Goal: Check status: Check status

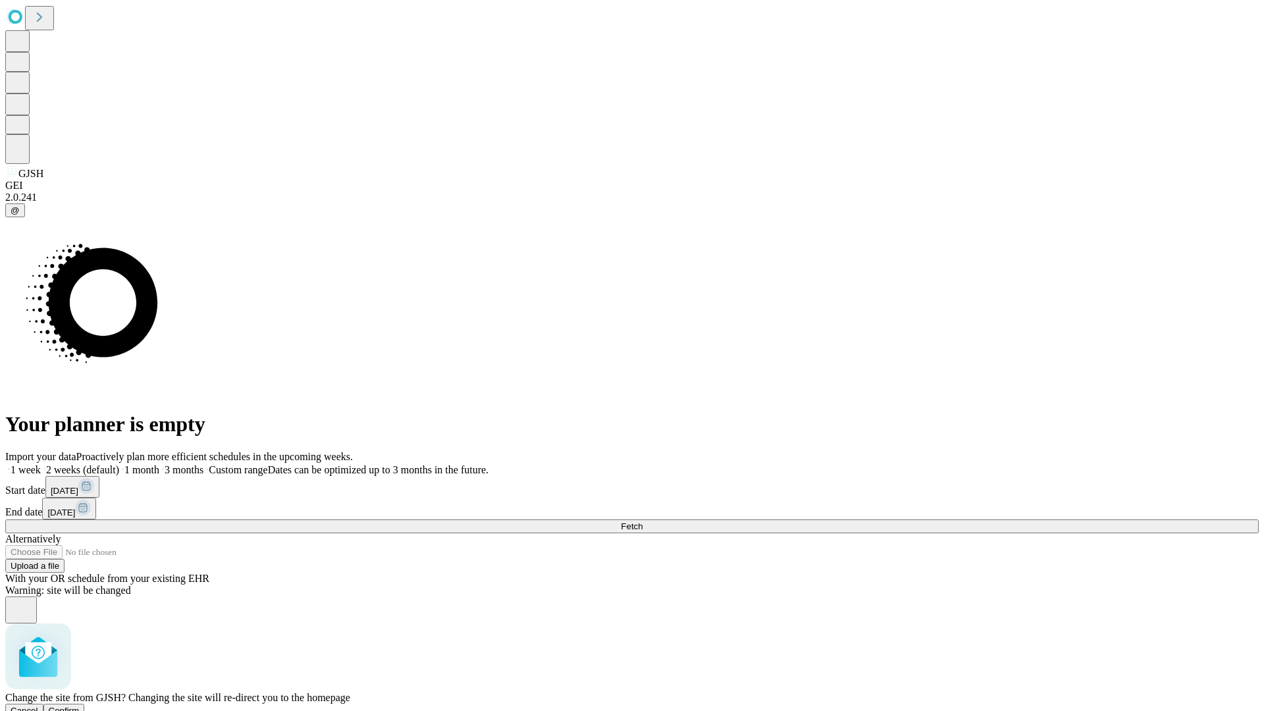
click at [80, 706] on span "Confirm" at bounding box center [64, 711] width 31 height 10
click at [159, 464] on label "1 month" at bounding box center [139, 469] width 40 height 11
click at [643, 522] on span "Fetch" at bounding box center [632, 527] width 22 height 10
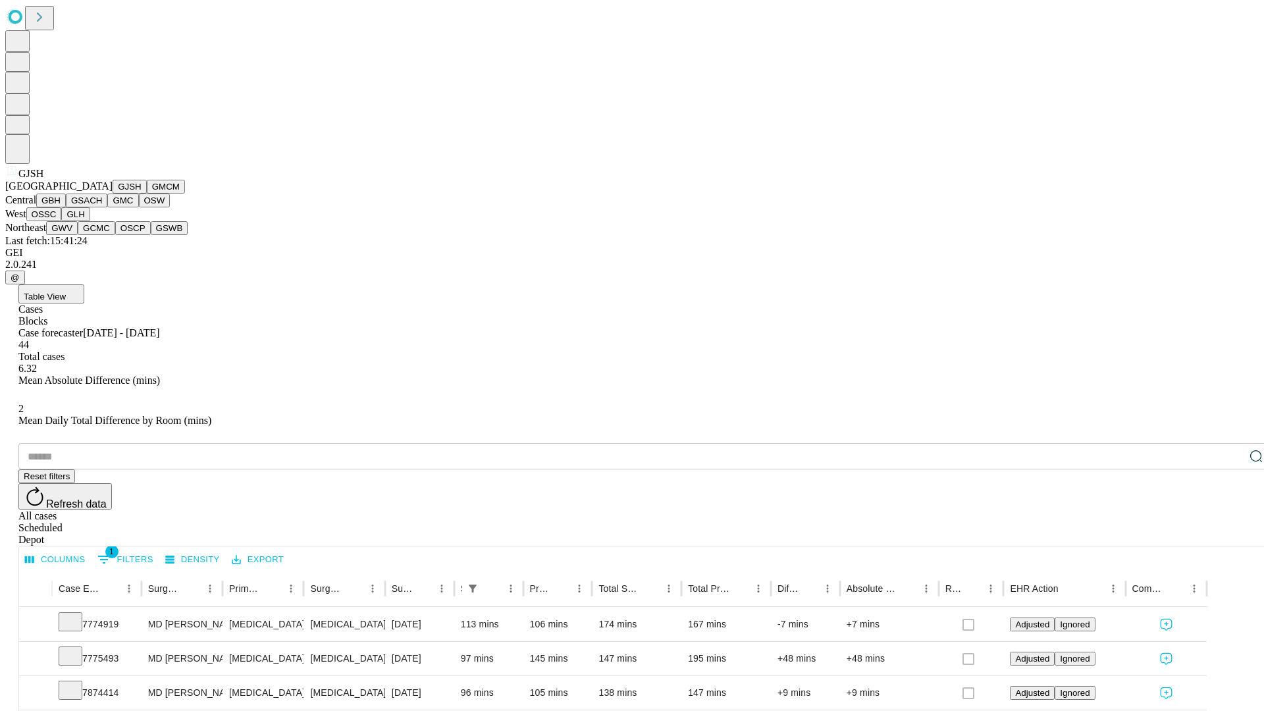
click at [147, 194] on button "GMCM" at bounding box center [166, 187] width 38 height 14
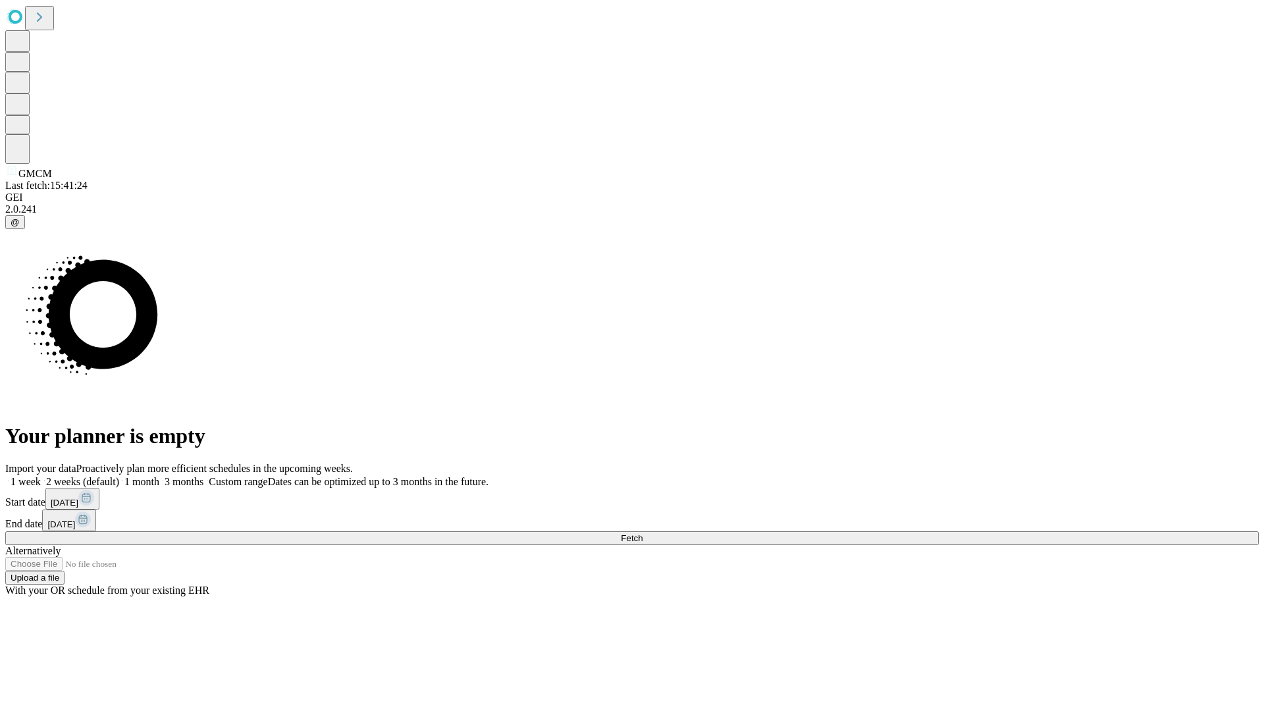
click at [159, 476] on label "1 month" at bounding box center [139, 481] width 40 height 11
click at [643, 533] on span "Fetch" at bounding box center [632, 538] width 22 height 10
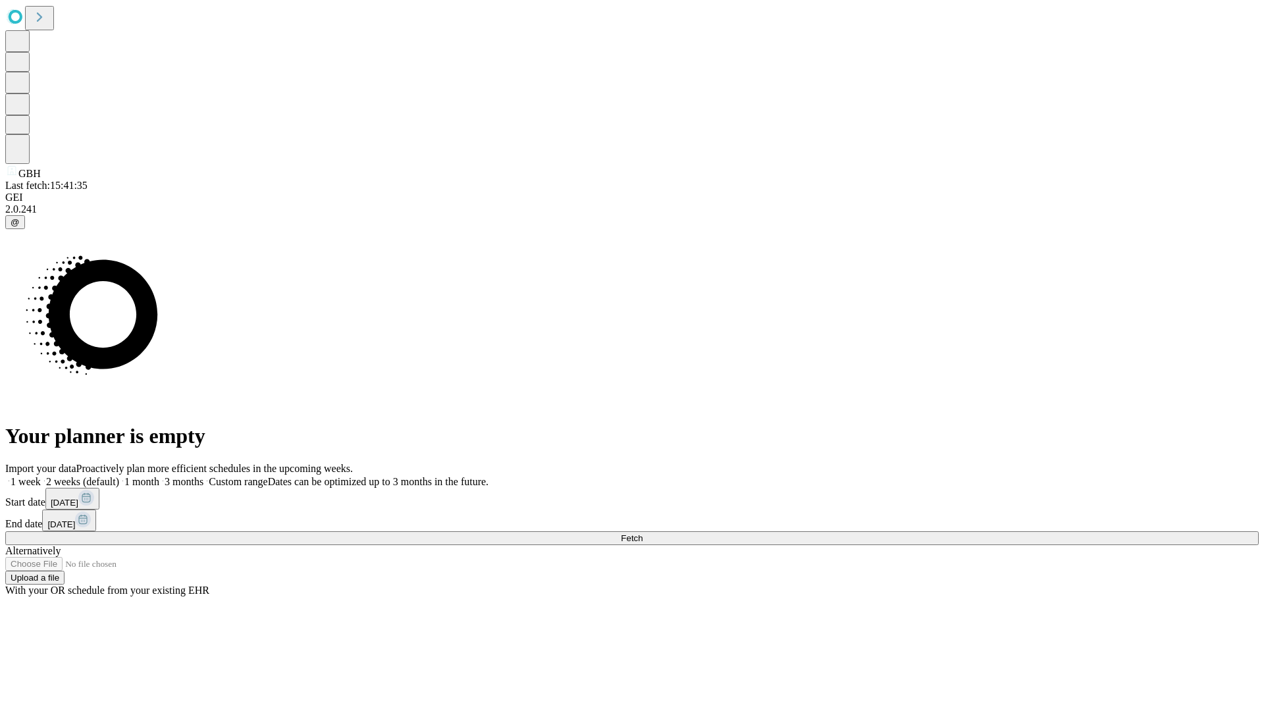
click at [159, 476] on label "1 month" at bounding box center [139, 481] width 40 height 11
click at [643, 533] on span "Fetch" at bounding box center [632, 538] width 22 height 10
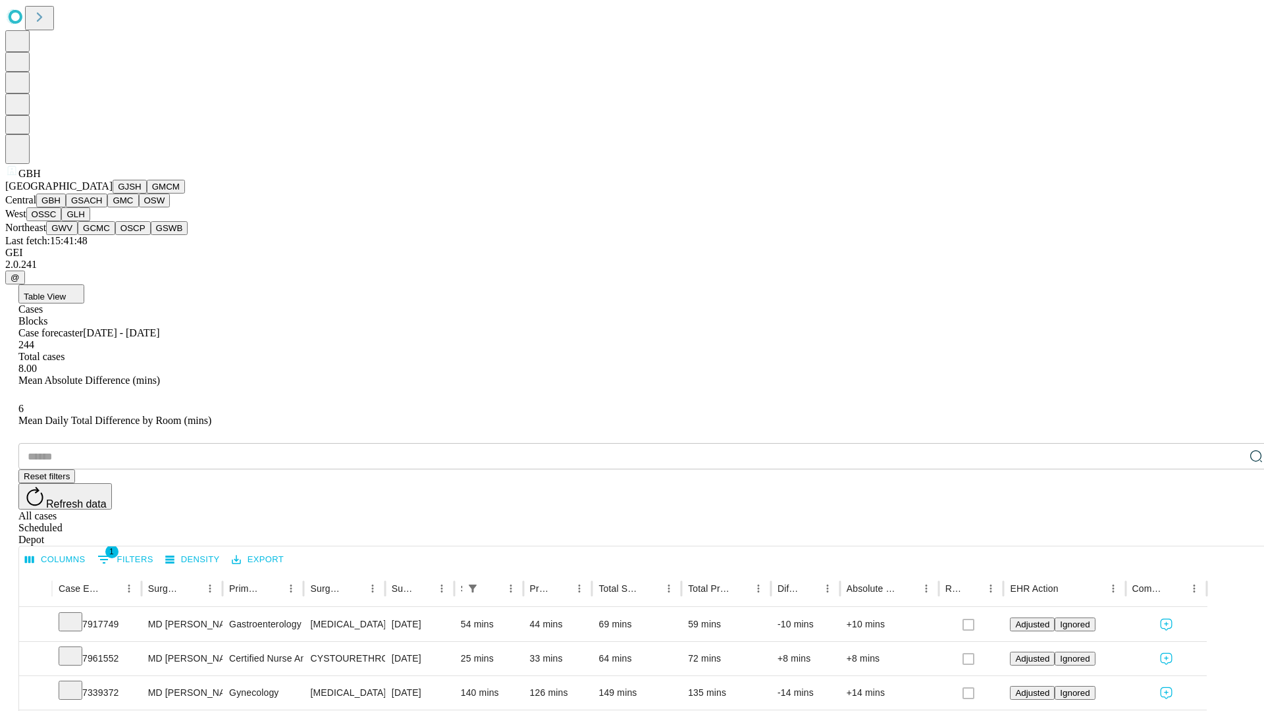
click at [102, 207] on button "GSACH" at bounding box center [86, 201] width 41 height 14
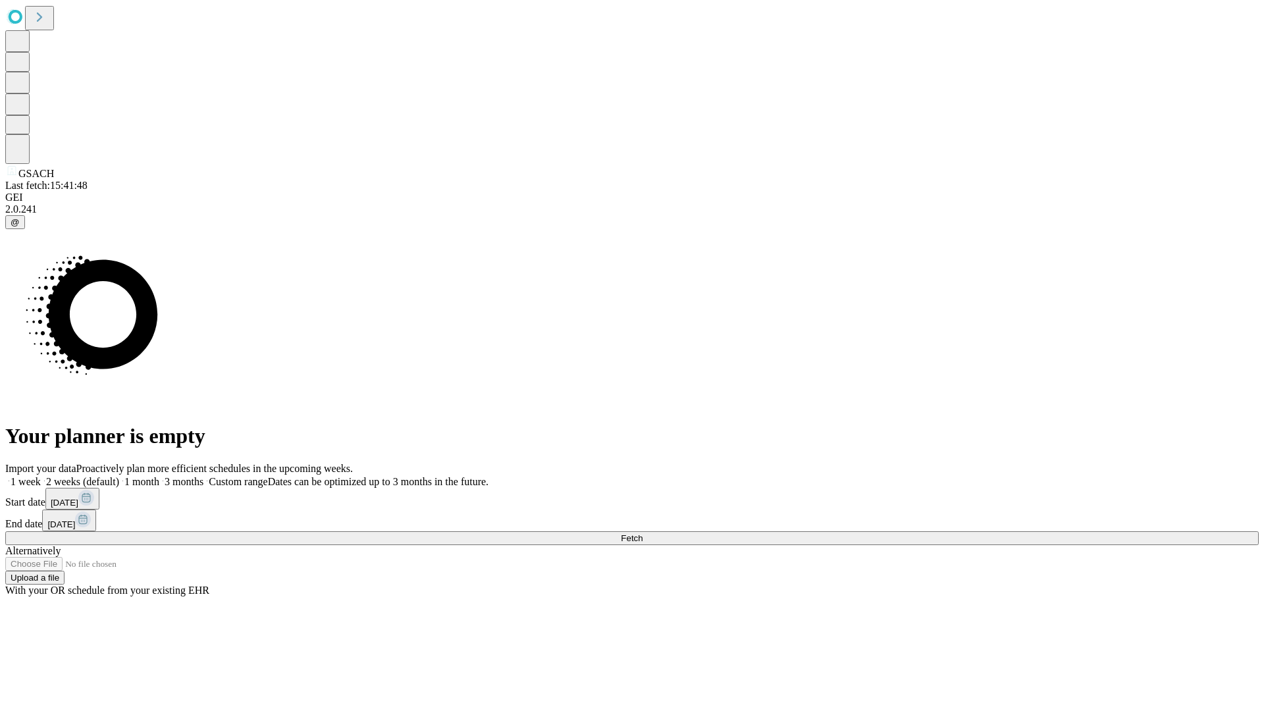
click at [159, 476] on label "1 month" at bounding box center [139, 481] width 40 height 11
click at [643, 533] on span "Fetch" at bounding box center [632, 538] width 22 height 10
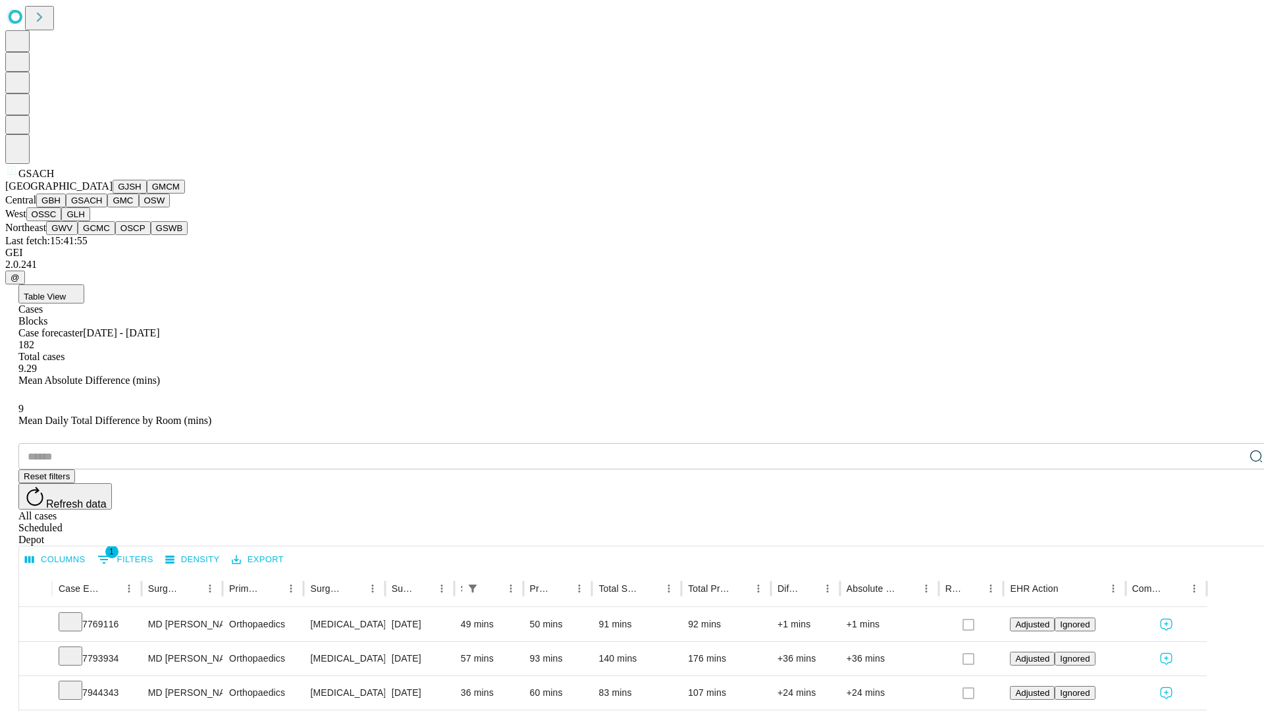
click at [107, 207] on button "GMC" at bounding box center [122, 201] width 31 height 14
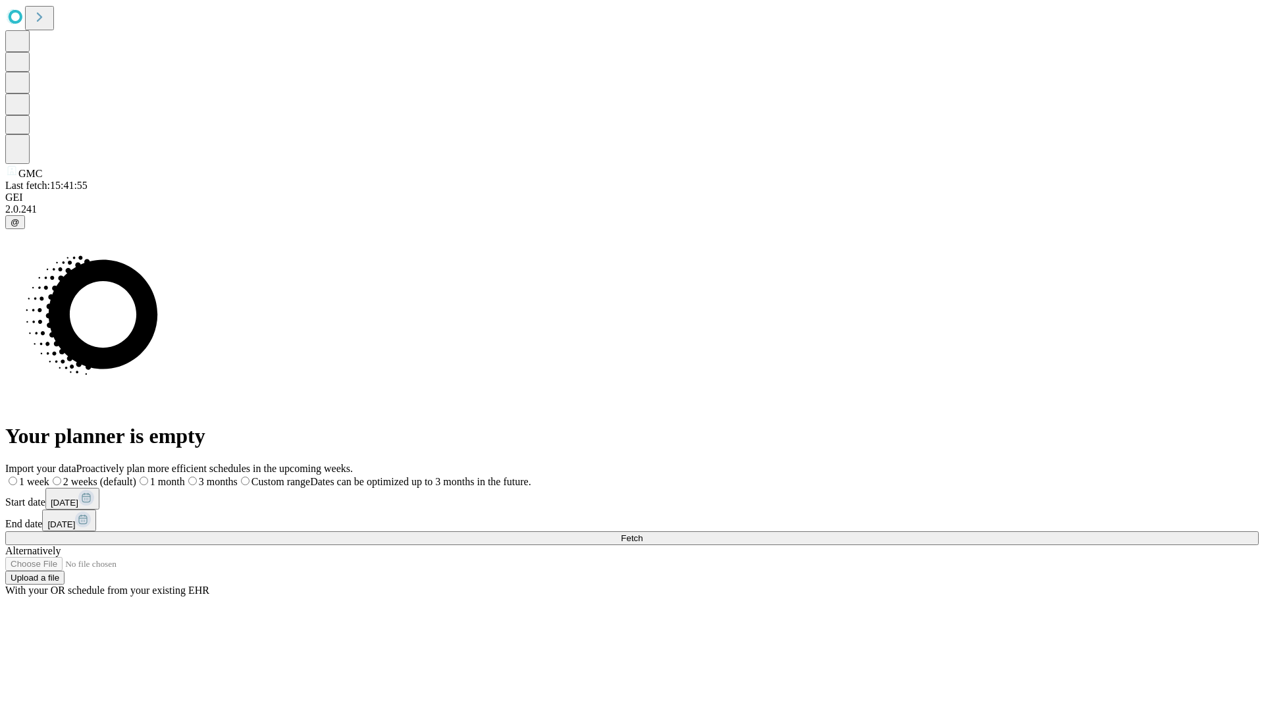
click at [643, 533] on span "Fetch" at bounding box center [632, 538] width 22 height 10
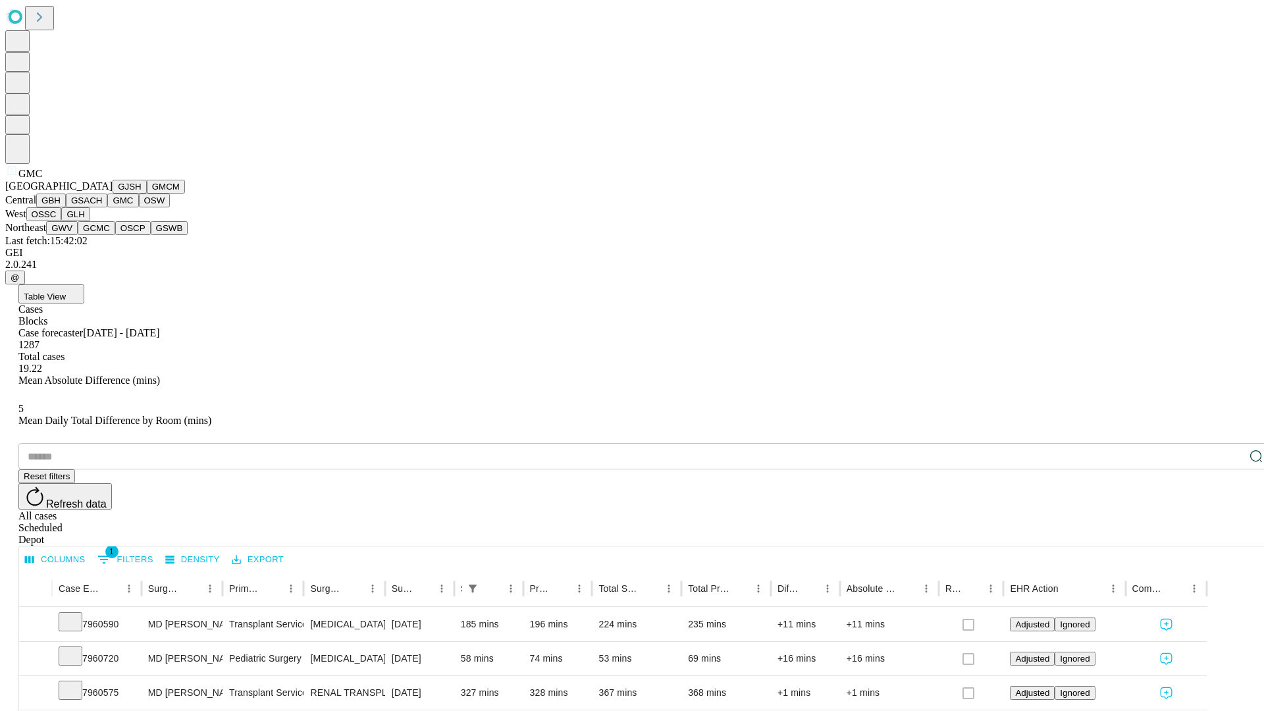
click at [139, 207] on button "OSW" at bounding box center [155, 201] width 32 height 14
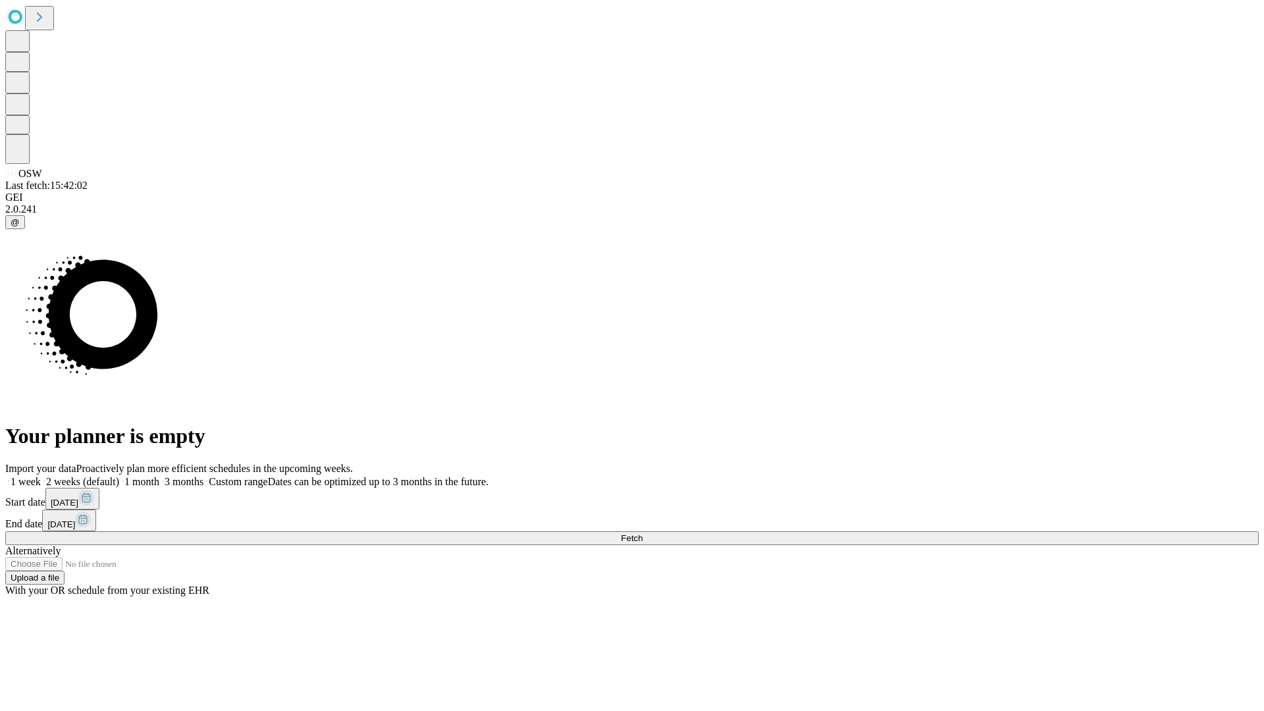
click at [159, 476] on label "1 month" at bounding box center [139, 481] width 40 height 11
click at [643, 533] on span "Fetch" at bounding box center [632, 538] width 22 height 10
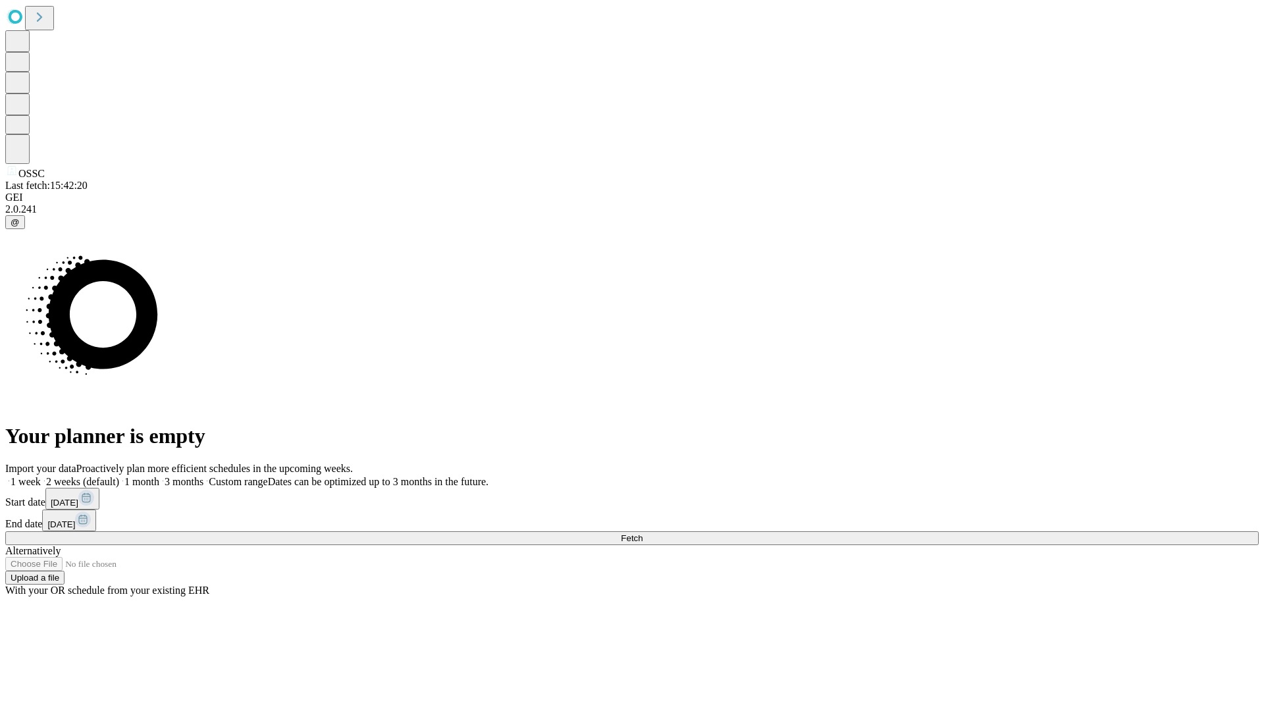
click at [159, 476] on label "1 month" at bounding box center [139, 481] width 40 height 11
click at [643, 533] on span "Fetch" at bounding box center [632, 538] width 22 height 10
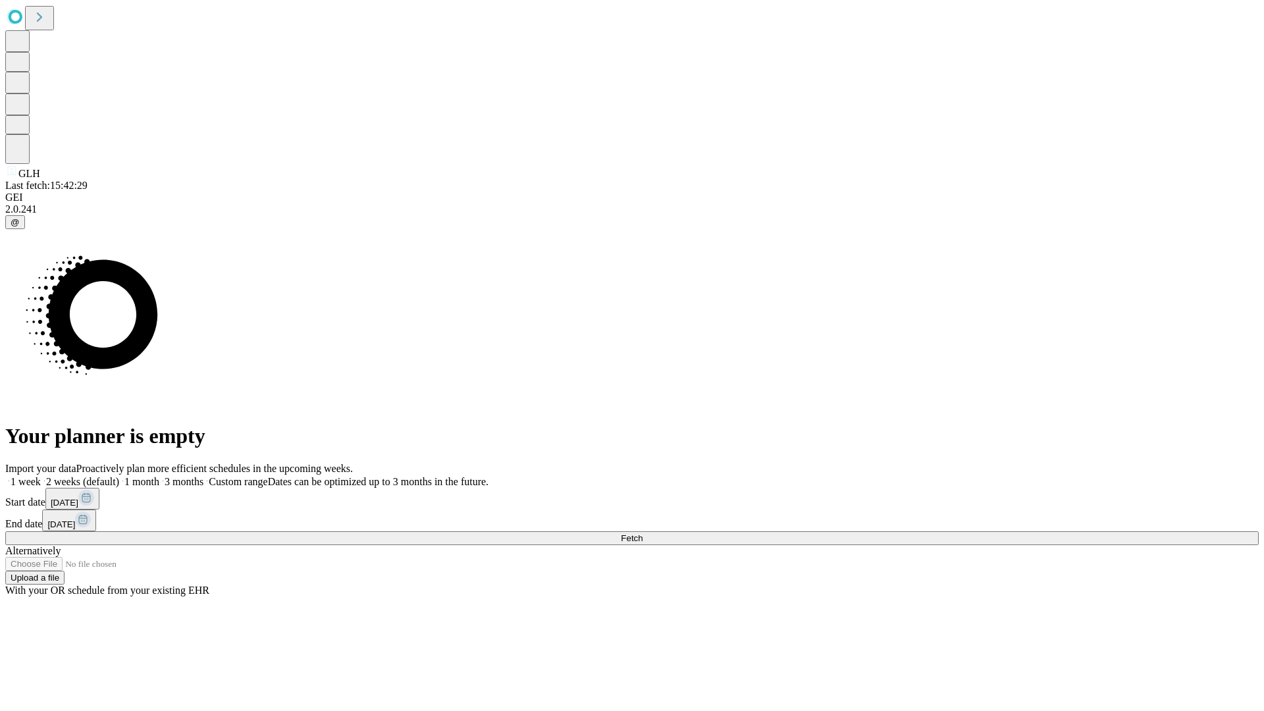
click at [159, 476] on label "1 month" at bounding box center [139, 481] width 40 height 11
click at [643, 533] on span "Fetch" at bounding box center [632, 538] width 22 height 10
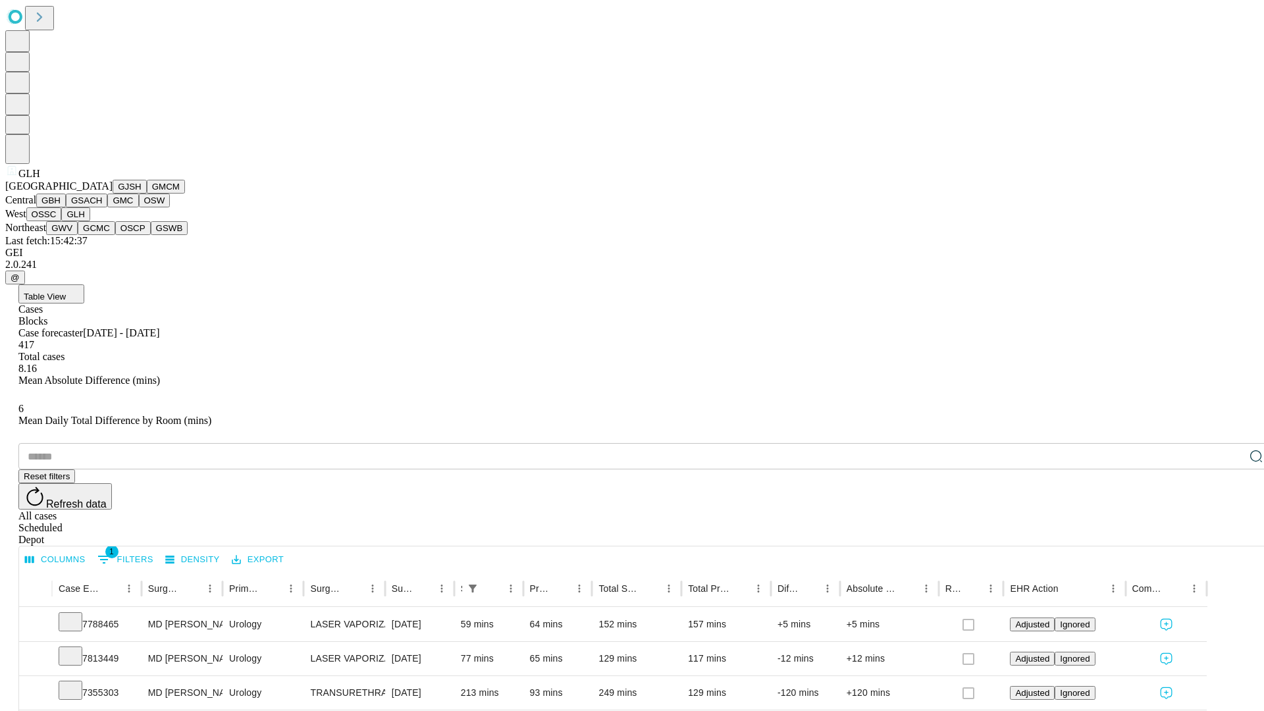
click at [78, 235] on button "GWV" at bounding box center [62, 228] width 32 height 14
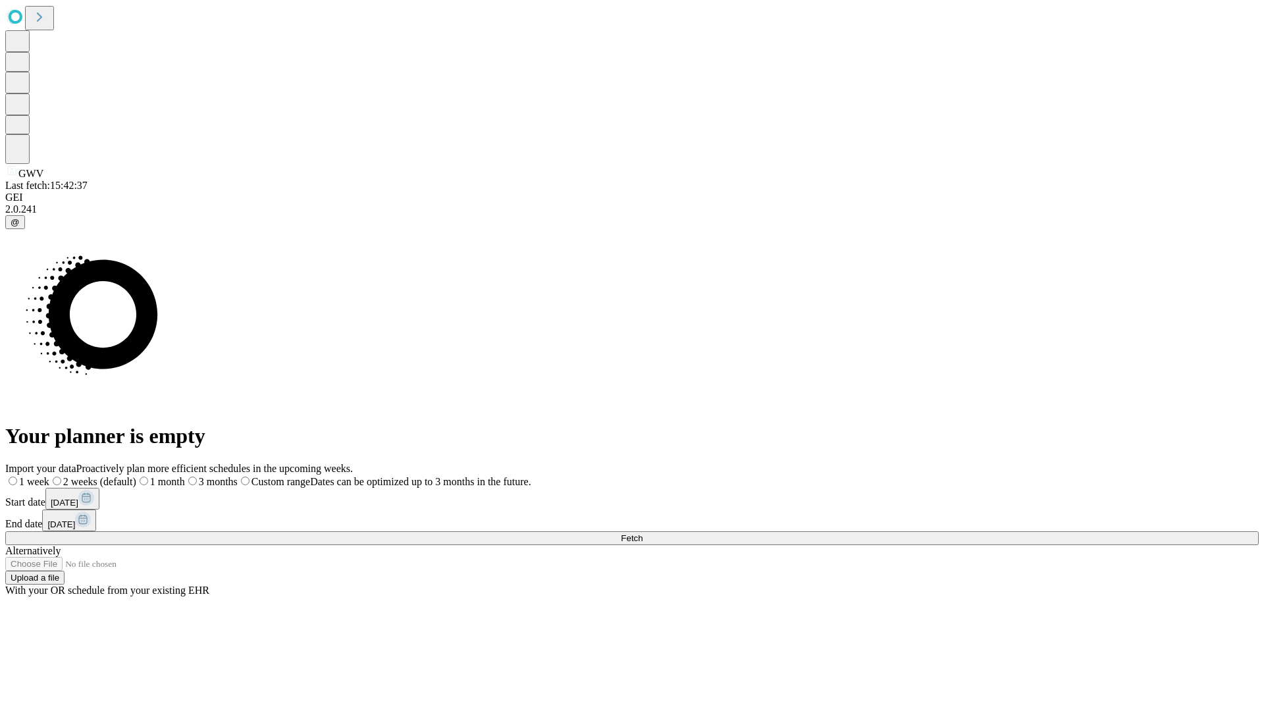
click at [185, 476] on label "1 month" at bounding box center [160, 481] width 49 height 11
click at [643, 533] on span "Fetch" at bounding box center [632, 538] width 22 height 10
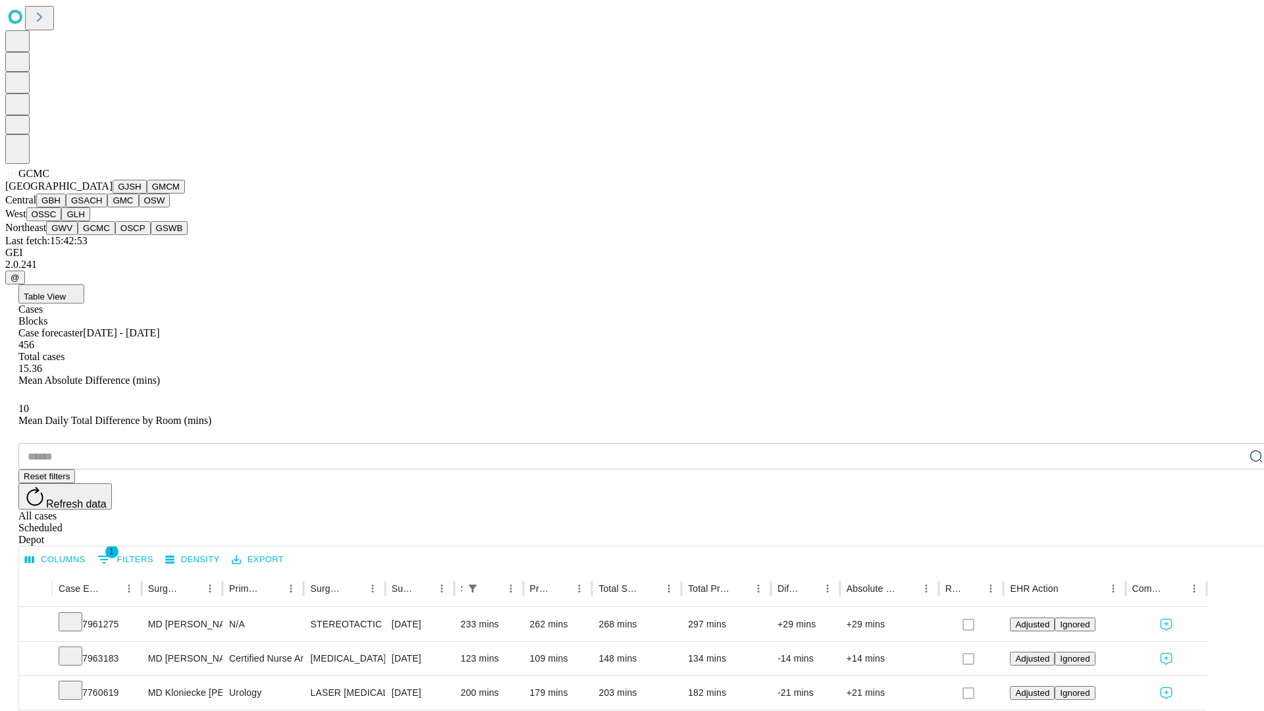
click at [115, 235] on button "OSCP" at bounding box center [133, 228] width 36 height 14
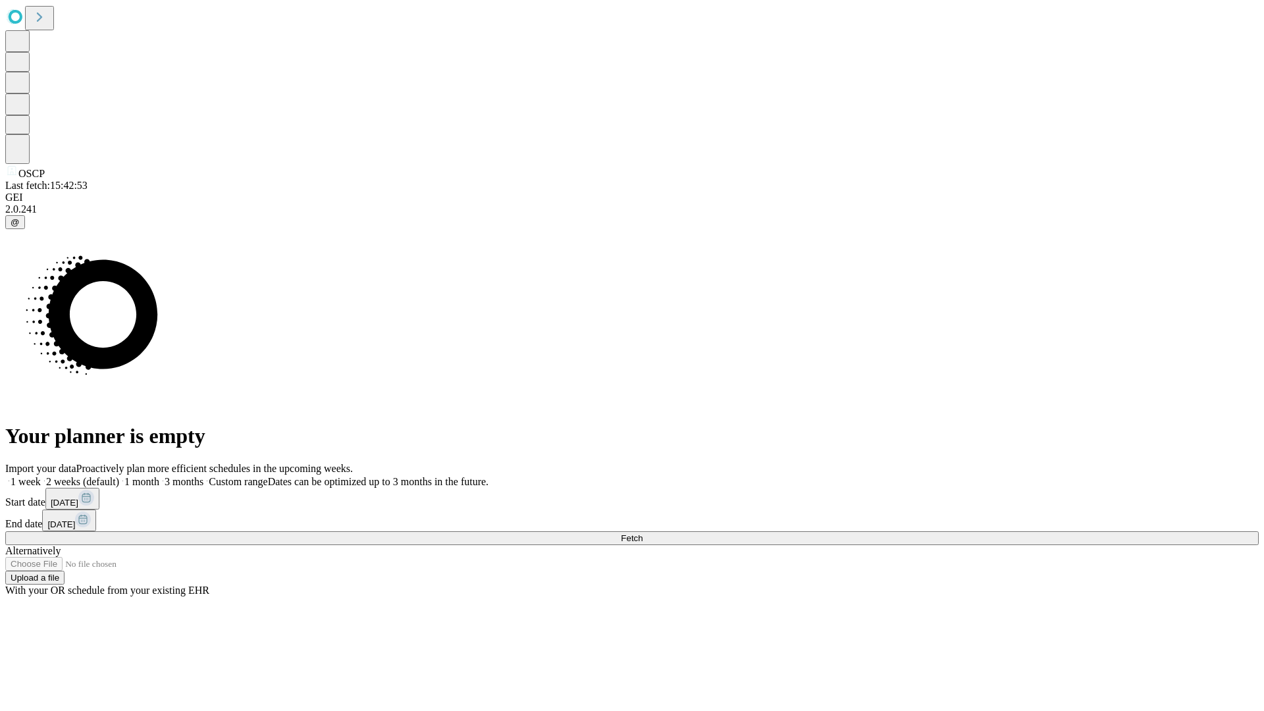
click at [159, 476] on label "1 month" at bounding box center [139, 481] width 40 height 11
click at [643, 533] on span "Fetch" at bounding box center [632, 538] width 22 height 10
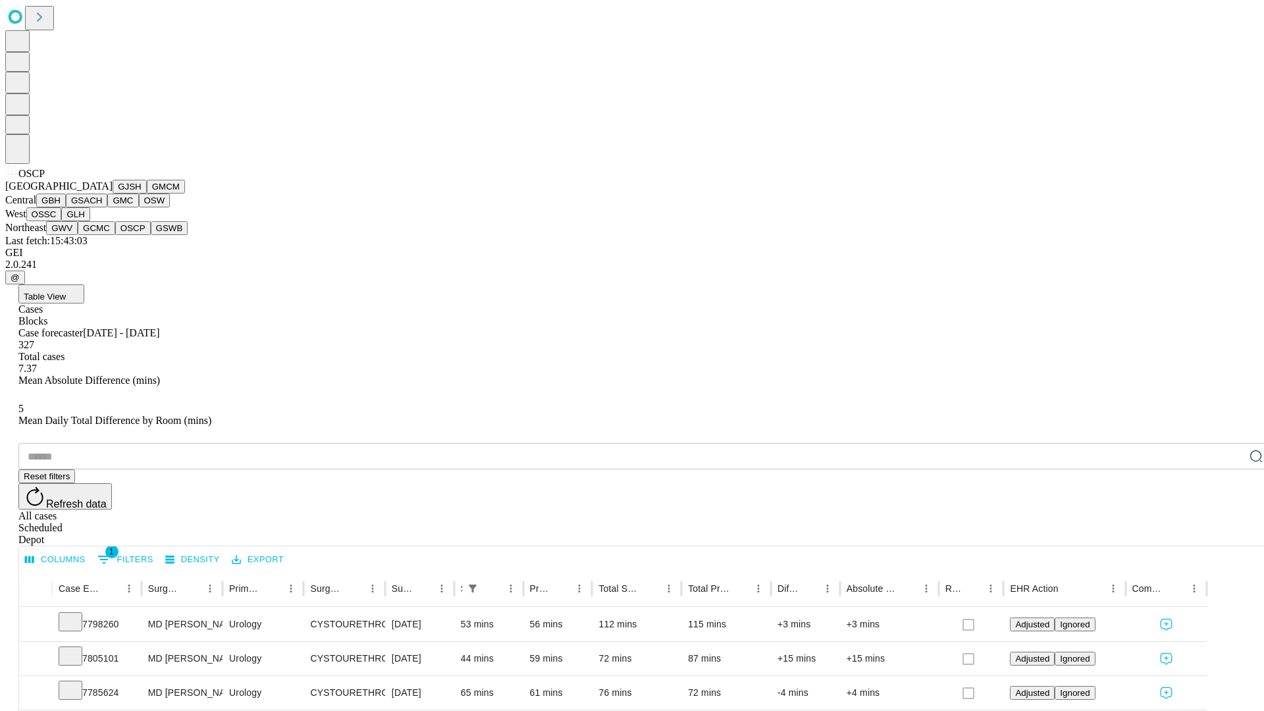
click at [151, 235] on button "GSWB" at bounding box center [170, 228] width 38 height 14
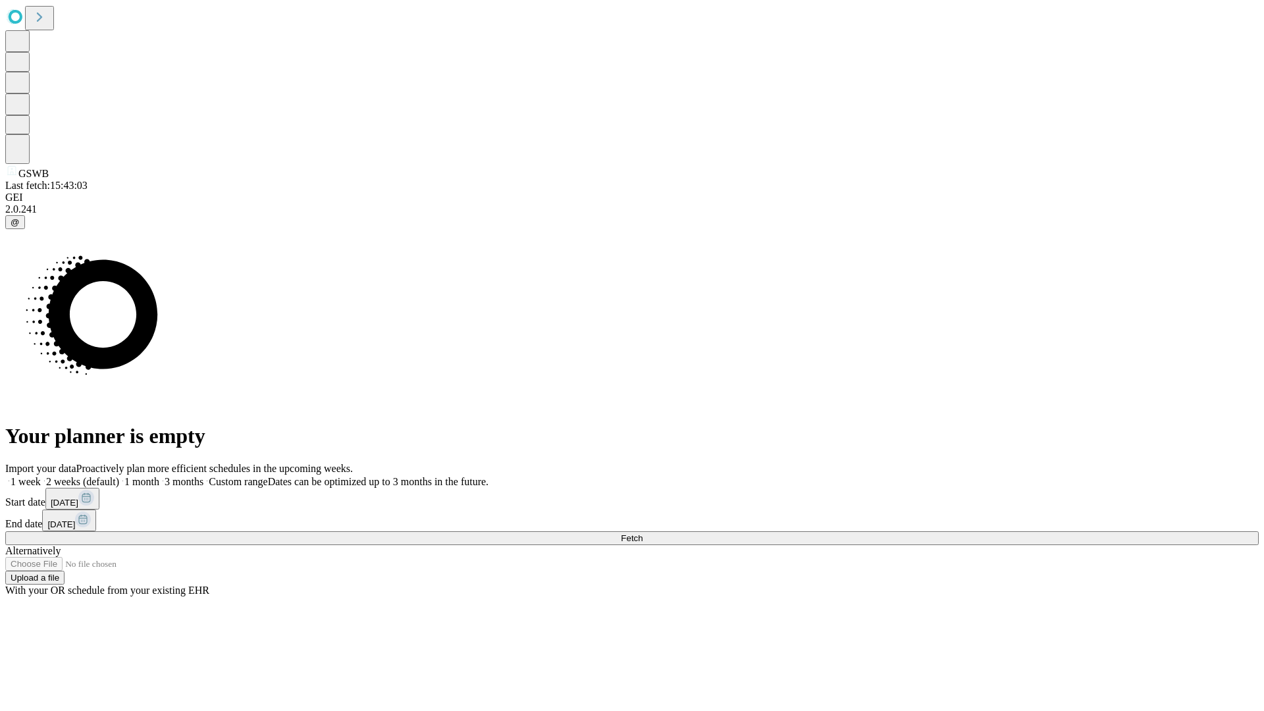
click at [159, 476] on label "1 month" at bounding box center [139, 481] width 40 height 11
click at [643, 533] on span "Fetch" at bounding box center [632, 538] width 22 height 10
